Goal: Task Accomplishment & Management: Use online tool/utility

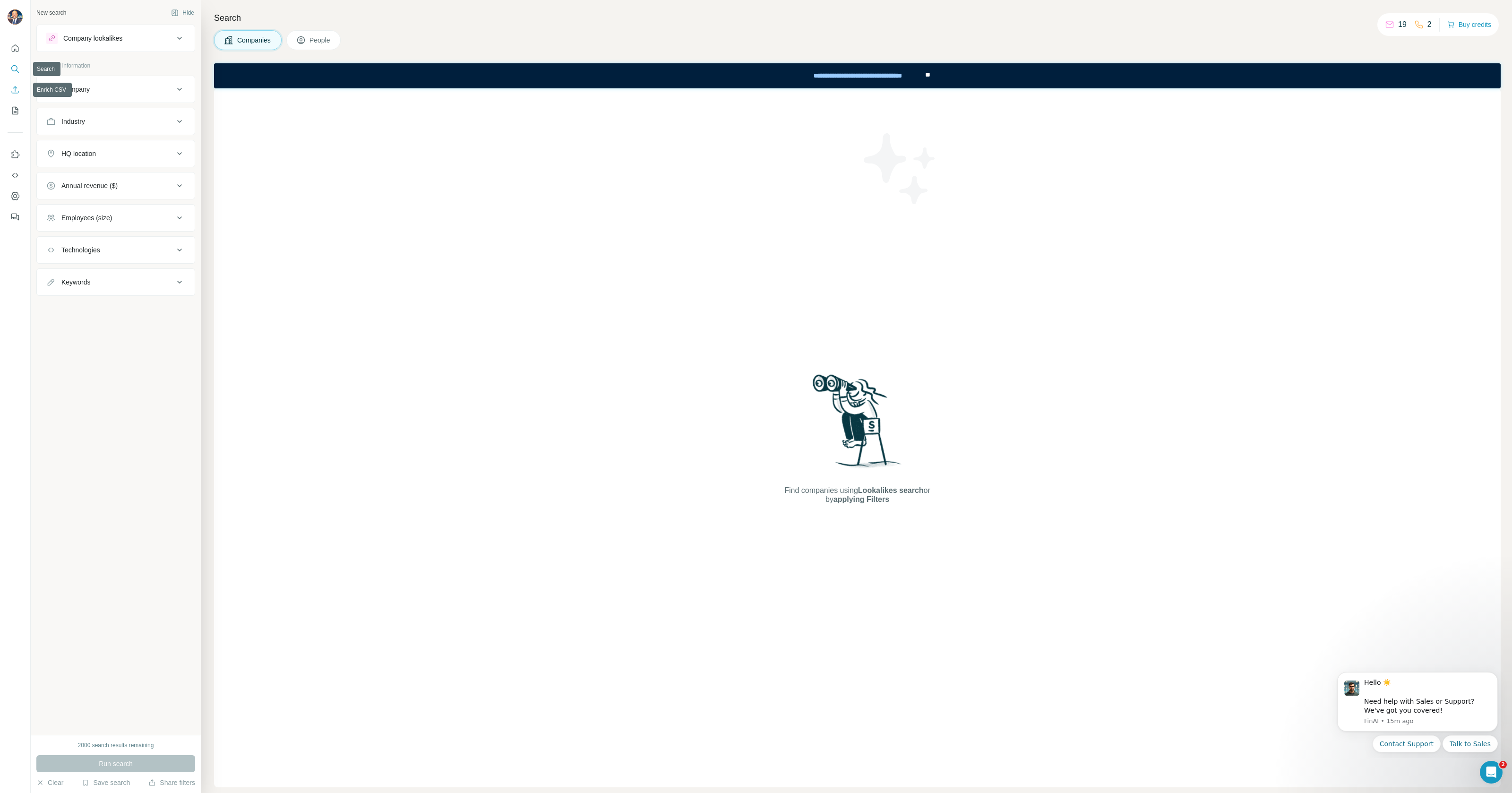
drag, startPoint x: 13, startPoint y: 84, endPoint x: 15, endPoint y: 105, distance: 21.1
click at [15, 105] on nav at bounding box center [15, 79] width 15 height 79
click at [15, 90] on icon "Enrich CSV" at bounding box center [15, 89] width 7 height 7
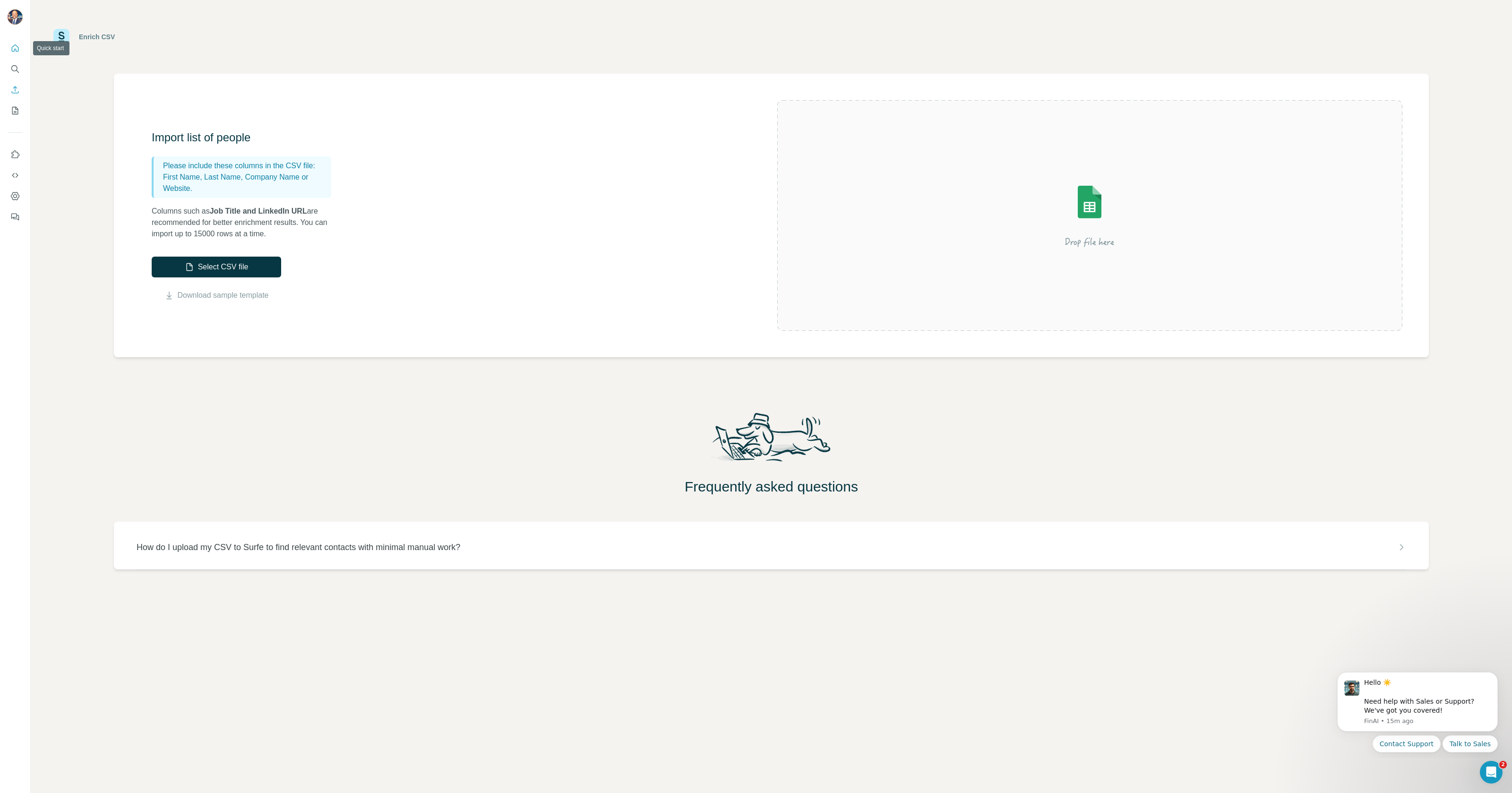
click at [12, 51] on icon "Quick start" at bounding box center [15, 48] width 10 height 10
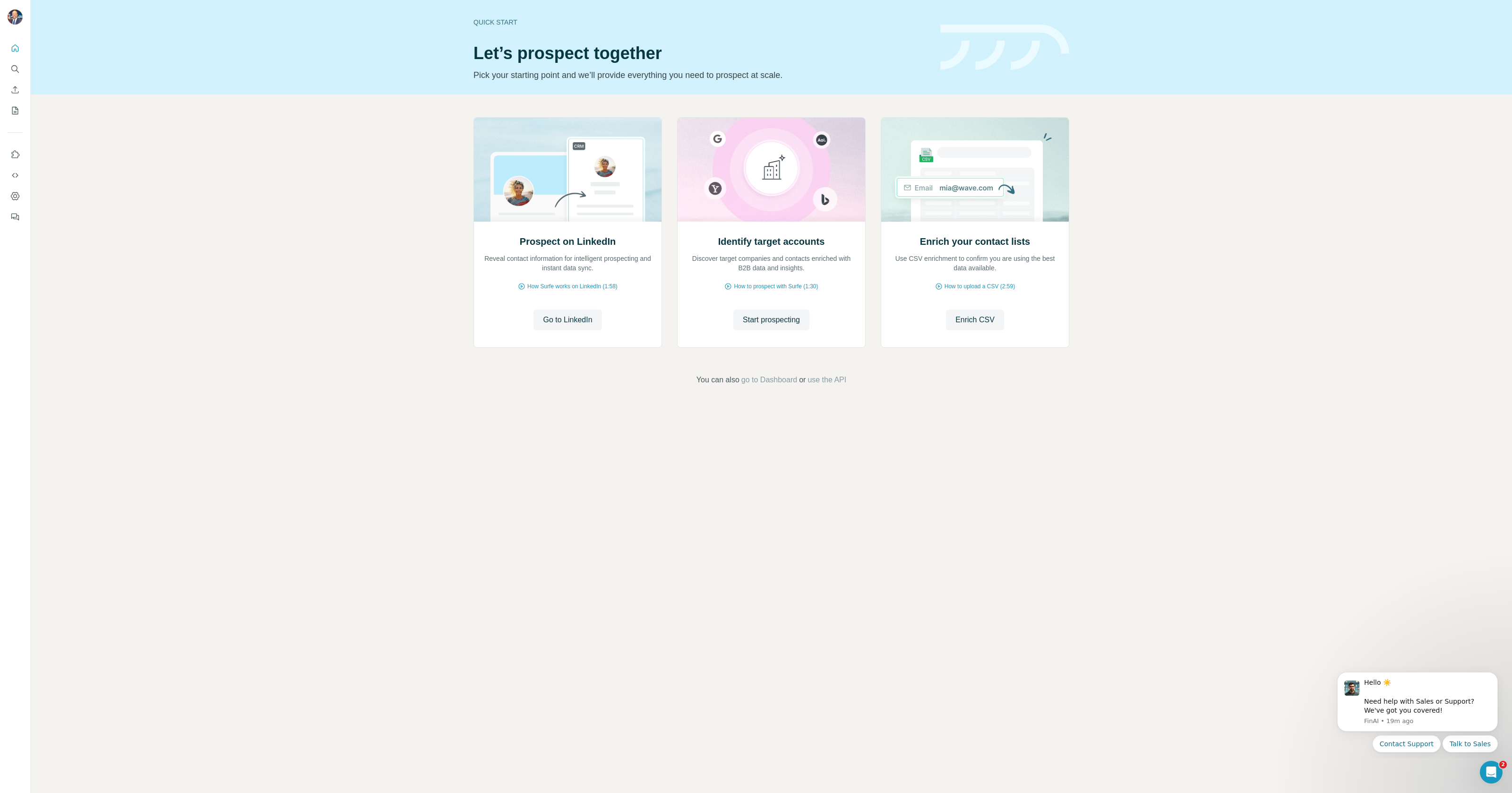
click at [1219, 160] on div "Prospect on LinkedIn Reveal contact information for intelligent prospecting and…" at bounding box center [771, 251] width 1481 height 313
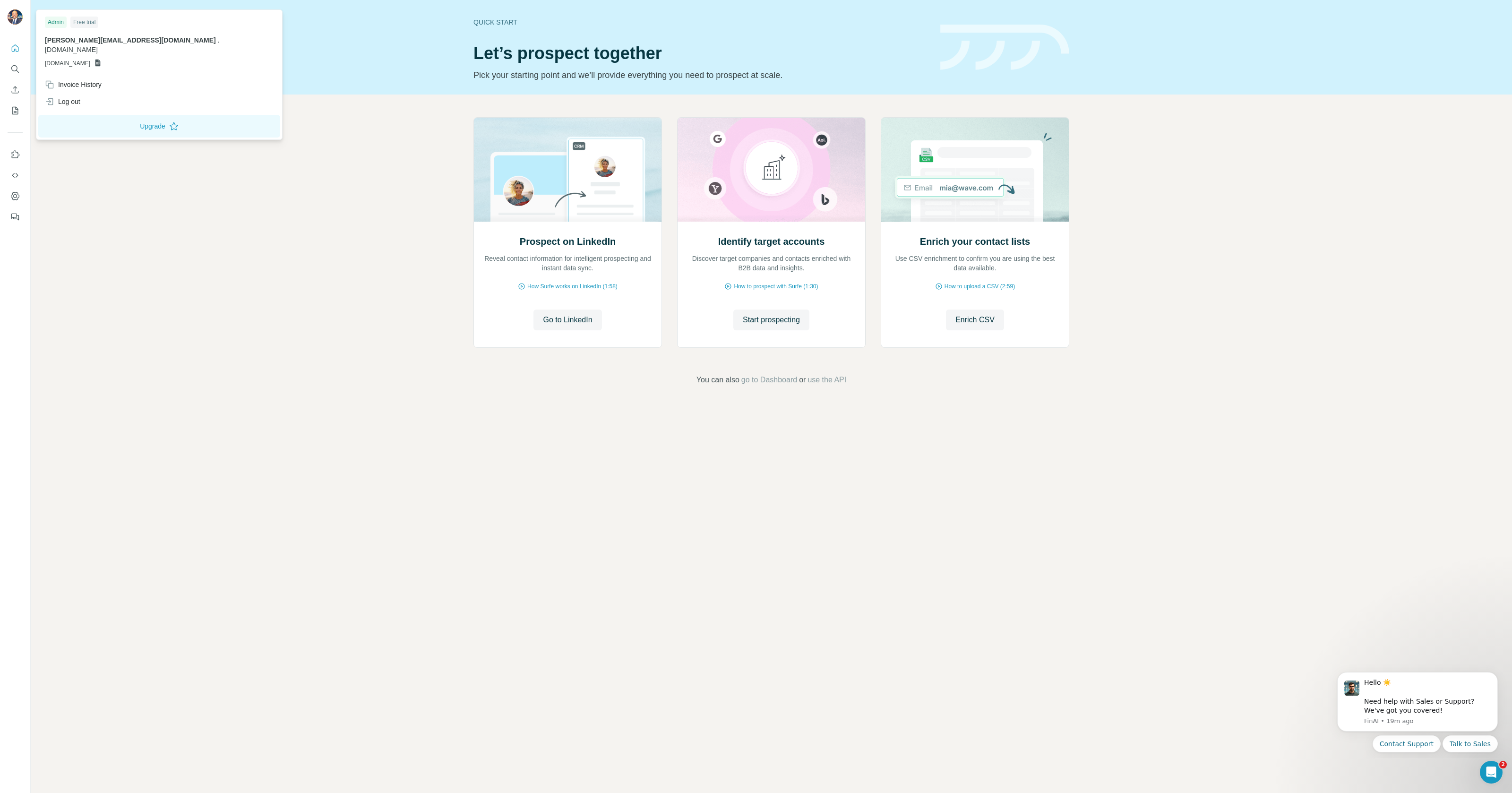
click at [12, 14] on img at bounding box center [15, 17] width 15 height 15
click at [64, 97] on div "Log out" at bounding box center [62, 101] width 36 height 10
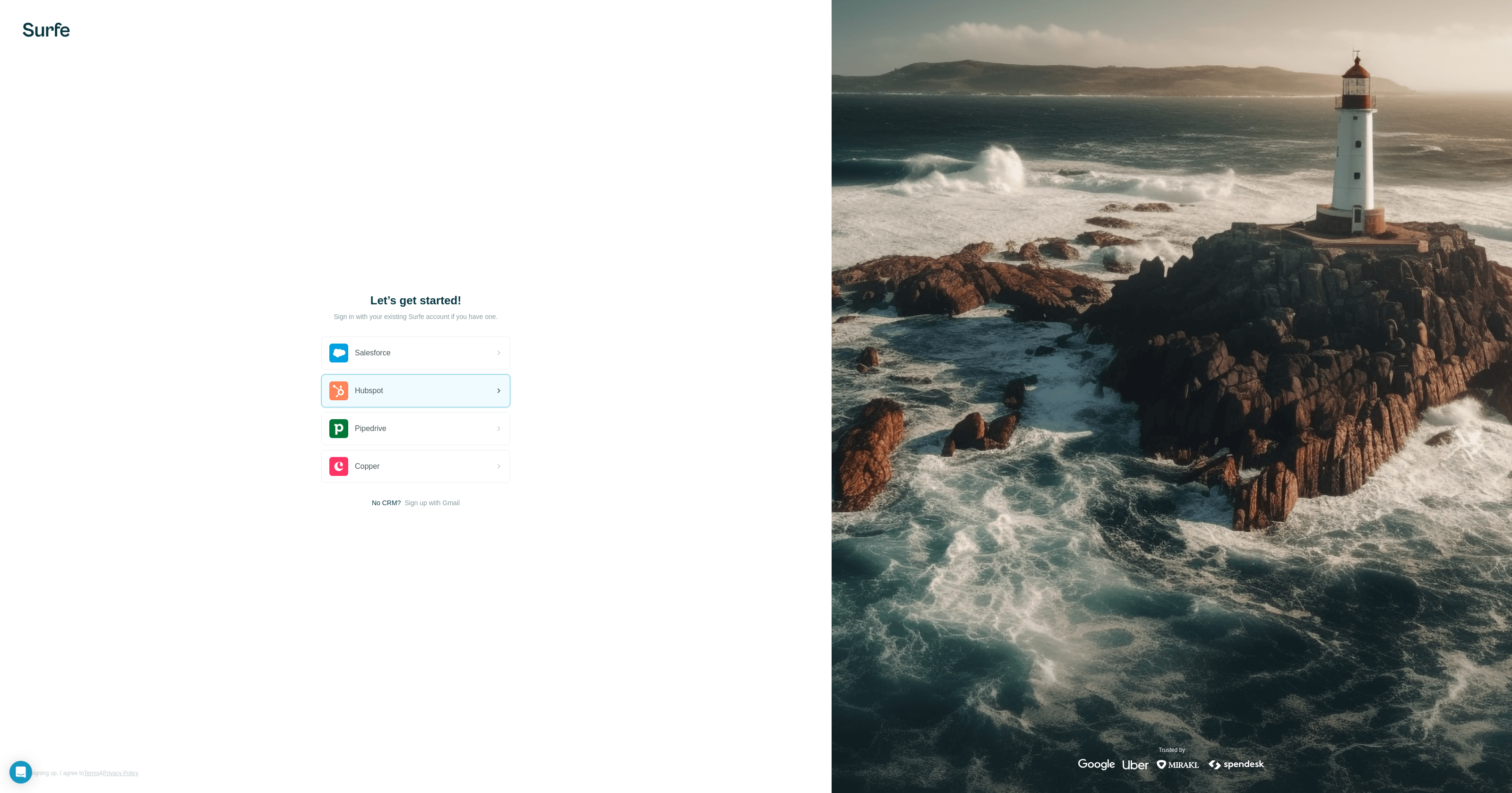
click at [411, 391] on div "Hubspot" at bounding box center [416, 391] width 188 height 32
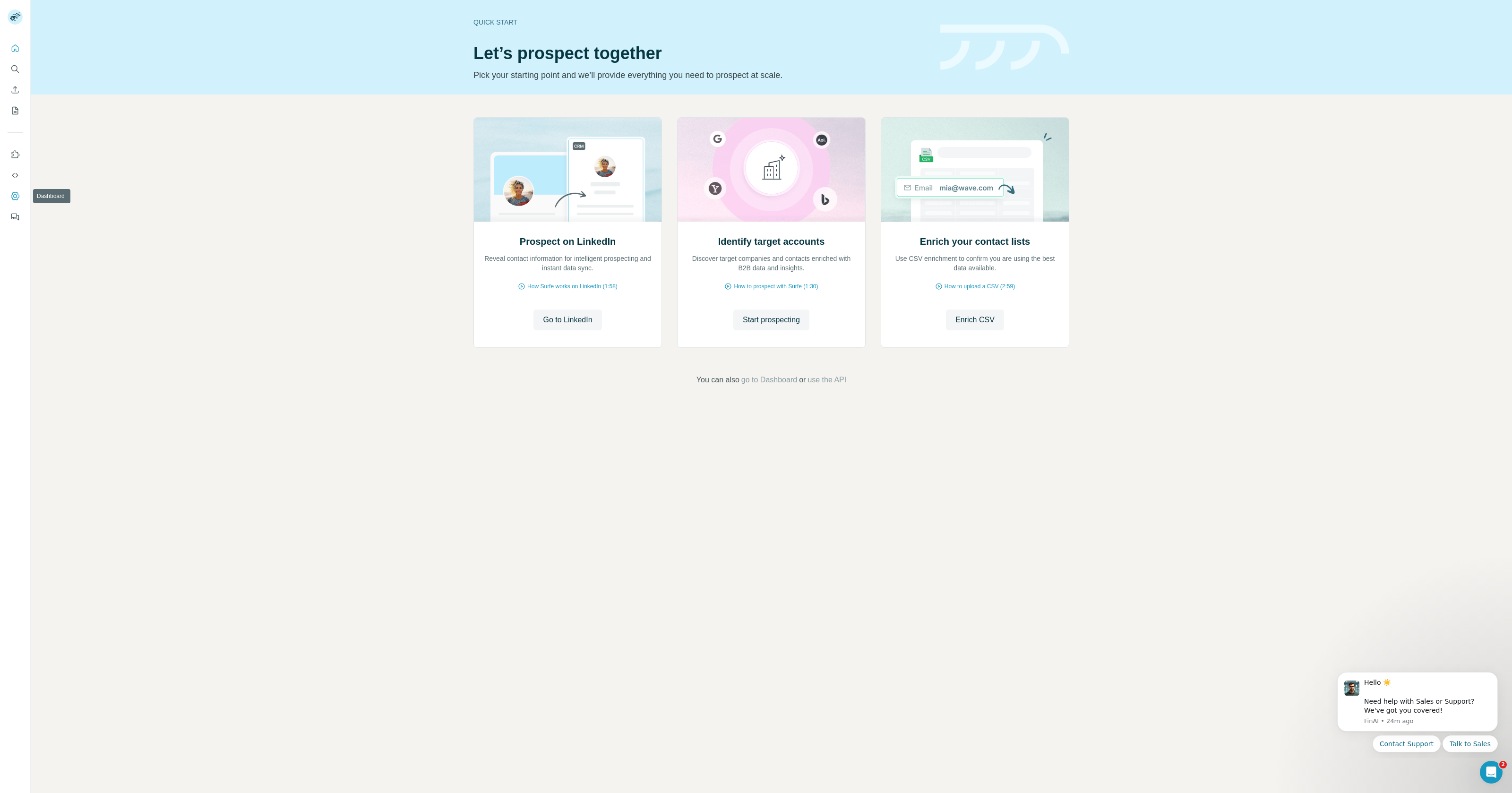
click at [16, 196] on icon "Dashboard" at bounding box center [15, 196] width 10 height 10
